Goal: Navigation & Orientation: Find specific page/section

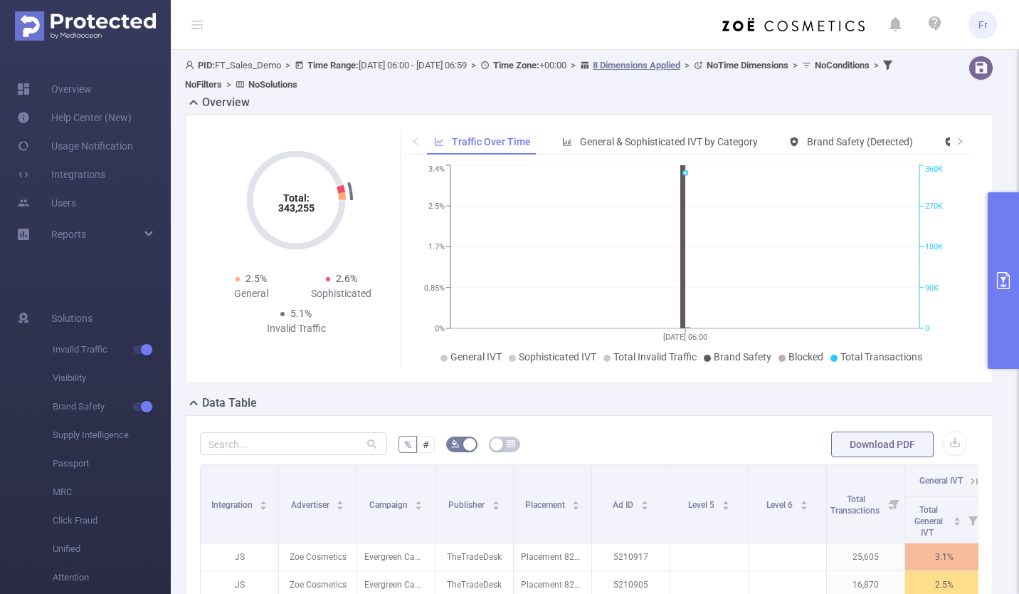
click at [119, 16] on img at bounding box center [85, 25] width 141 height 29
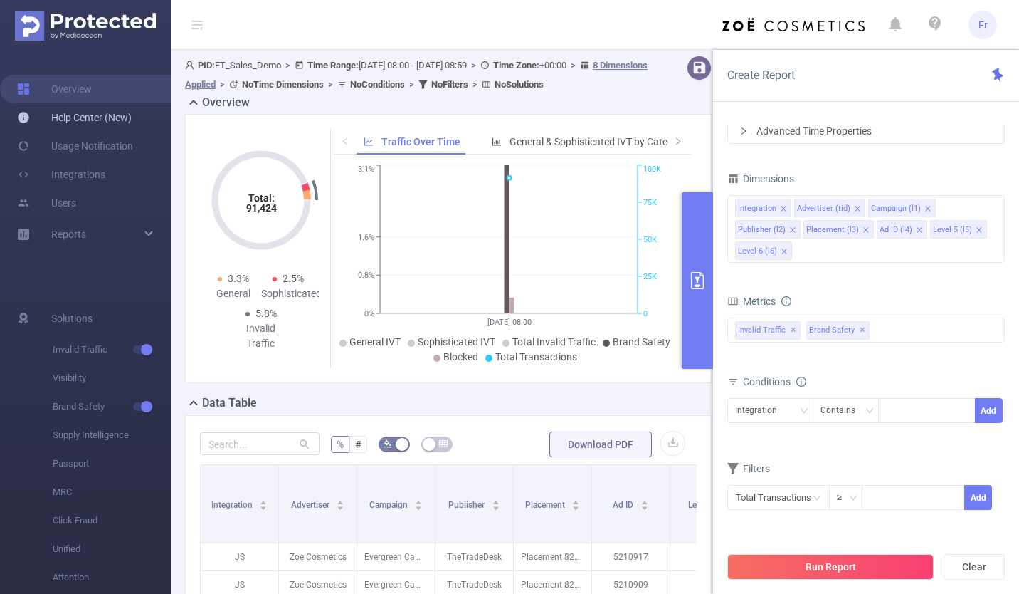
click at [78, 121] on link "Help Center (New)" at bounding box center [74, 117] width 115 height 28
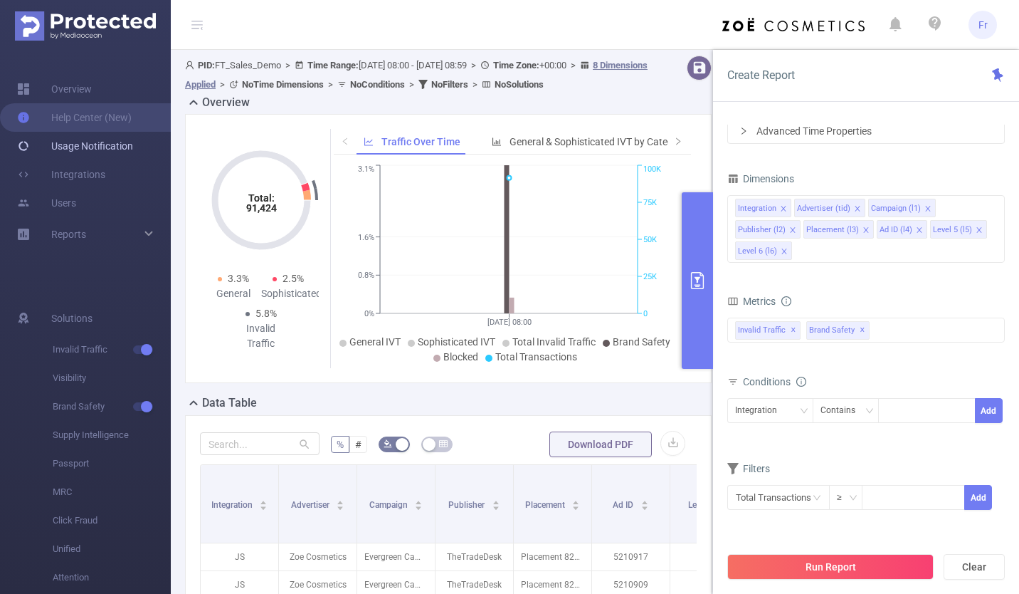
click at [56, 146] on link "Usage Notification" at bounding box center [75, 146] width 116 height 28
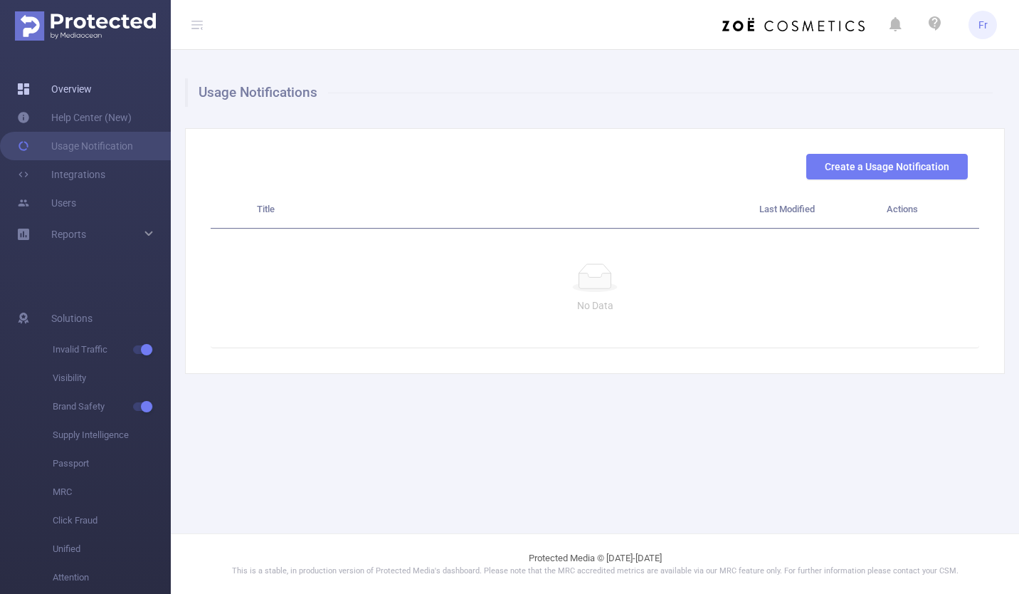
click at [73, 85] on link "Overview" at bounding box center [54, 89] width 75 height 28
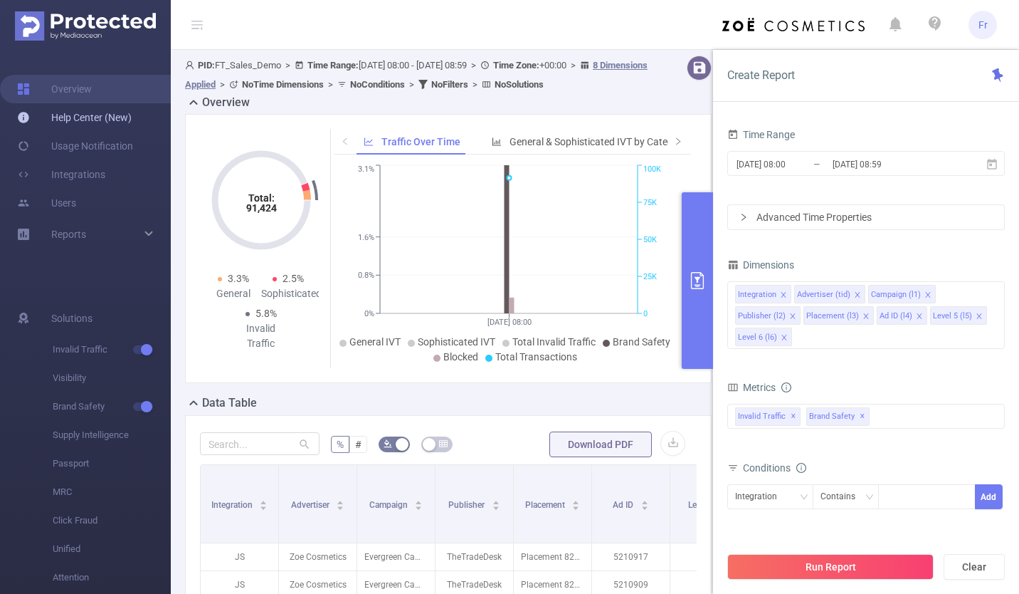
click at [93, 117] on link "Help Center (New)" at bounding box center [74, 117] width 115 height 28
